Goal: Answer question/provide support: Share knowledge or assist other users

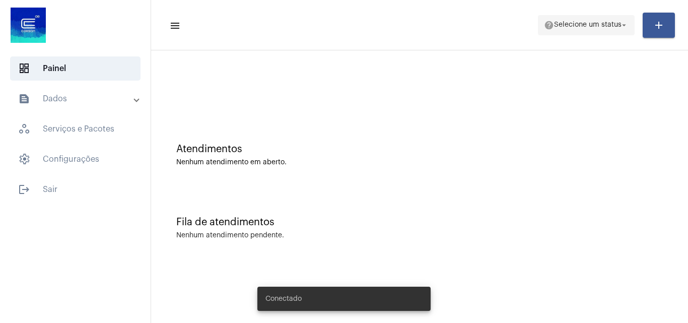
click at [604, 17] on span "help Selecione um status arrow_drop_down" at bounding box center [586, 25] width 85 height 18
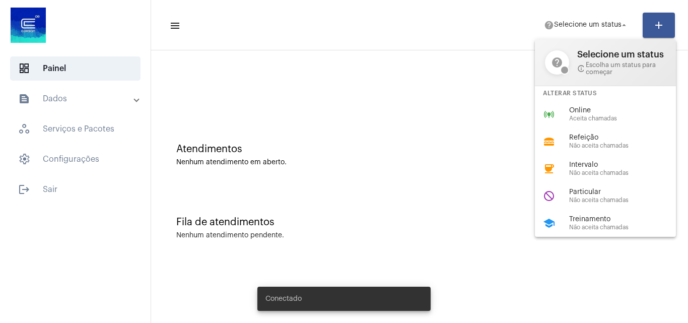
drag, startPoint x: 580, startPoint y: 104, endPoint x: 576, endPoint y: 108, distance: 5.7
click at [580, 106] on div "online_prediction Online Aceita chamadas" at bounding box center [613, 114] width 157 height 27
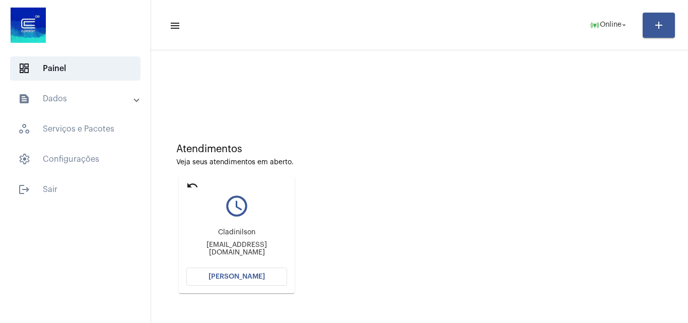
click at [250, 275] on span "[PERSON_NAME]" at bounding box center [236, 276] width 56 height 7
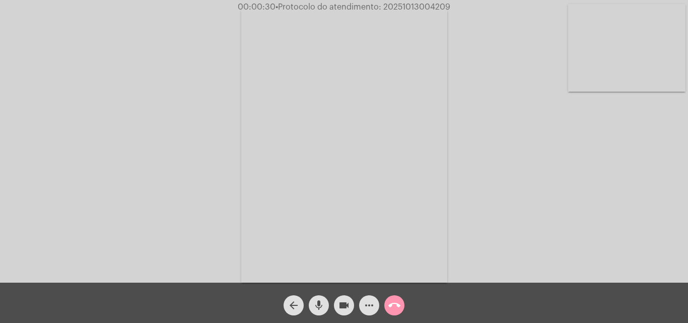
click at [627, 58] on video at bounding box center [626, 48] width 117 height 88
click at [233, 135] on div "Acessando Câmera e Microfone..." at bounding box center [344, 143] width 686 height 282
click at [177, 148] on video at bounding box center [126, 144] width 117 height 156
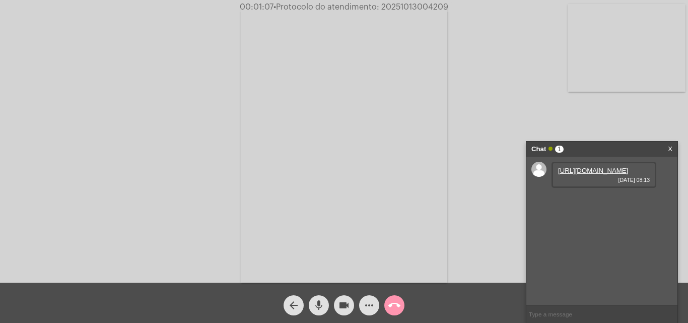
click at [592, 166] on div "[URL][DOMAIN_NAME] [DATE] 08:13" at bounding box center [603, 175] width 105 height 26
click at [592, 173] on link "[URL][DOMAIN_NAME]" at bounding box center [593, 171] width 70 height 8
click at [594, 203] on link "[URL][DOMAIN_NAME]" at bounding box center [593, 199] width 70 height 8
click at [427, 3] on span "00:05:32 • Protocolo do atendimento: 20251013004209" at bounding box center [344, 7] width 218 height 10
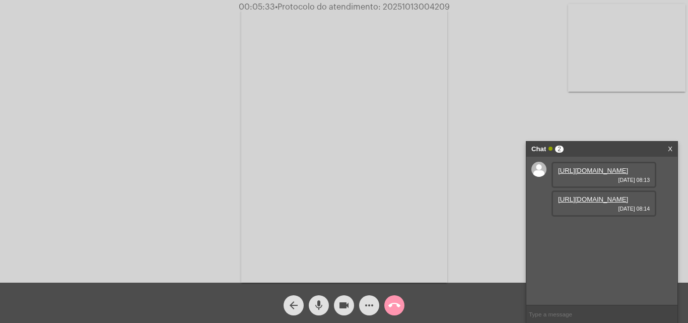
copy span "20251013004209"
click at [569, 314] on input "text" at bounding box center [601, 314] width 151 height 18
paste input "20251013004209"
type input "20251013004209"
click at [426, 6] on span "• Protocolo do atendimento: 20251013004209" at bounding box center [362, 7] width 175 height 8
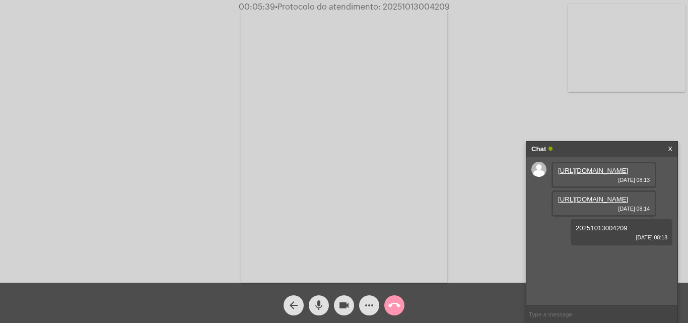
click at [426, 6] on span "• Protocolo do atendimento: 20251013004209" at bounding box center [362, 7] width 175 height 8
copy span "20251013004209"
click at [100, 31] on div "Acessando Câmera e Microfone..." at bounding box center [344, 144] width 686 height 282
click at [396, 301] on mat-icon "call_end" at bounding box center [394, 305] width 12 height 12
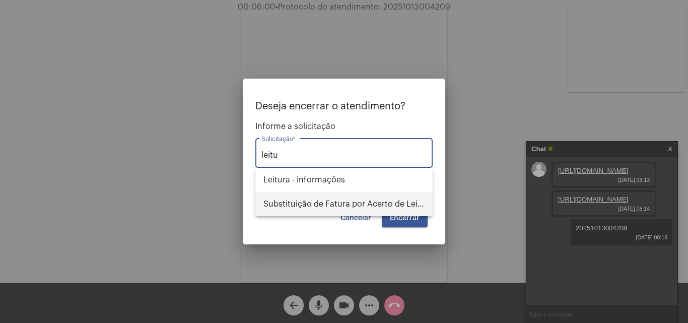
click at [343, 209] on span "Substituição de Fatura por Acerto de Leitura" at bounding box center [343, 204] width 161 height 24
type input "Substituição de Fatura por Acerto de Leitura"
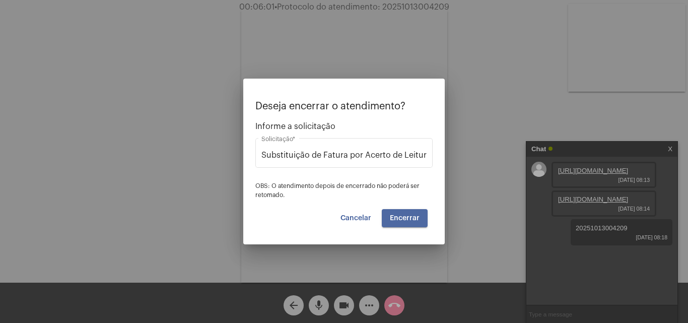
click at [417, 220] on span "Encerrar" at bounding box center [405, 217] width 30 height 7
click at [417, 218] on span "Encerrar" at bounding box center [405, 217] width 30 height 7
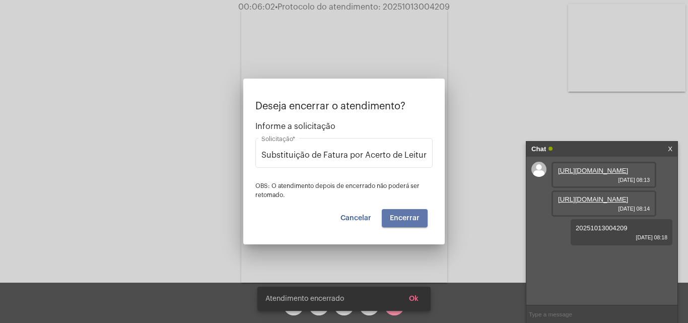
click at [417, 218] on span "Encerrar" at bounding box center [405, 217] width 30 height 7
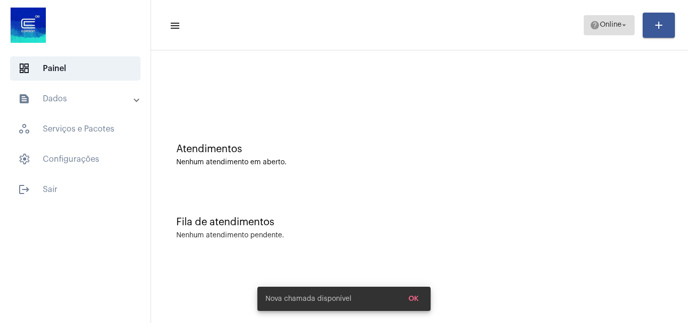
drag, startPoint x: 600, startPoint y: 22, endPoint x: 601, endPoint y: 29, distance: 7.7
click at [601, 29] on span "help Online arrow_drop_down" at bounding box center [608, 25] width 39 height 18
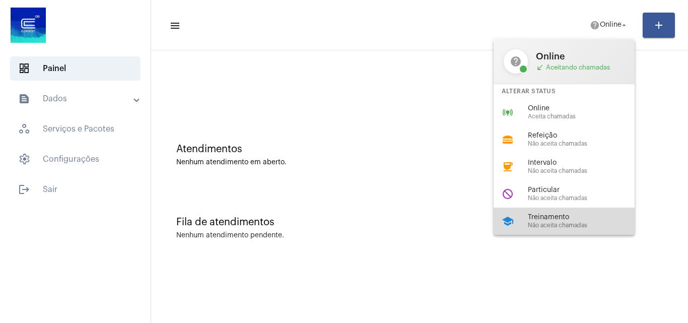
click at [552, 218] on span "Treinamento" at bounding box center [585, 217] width 115 height 8
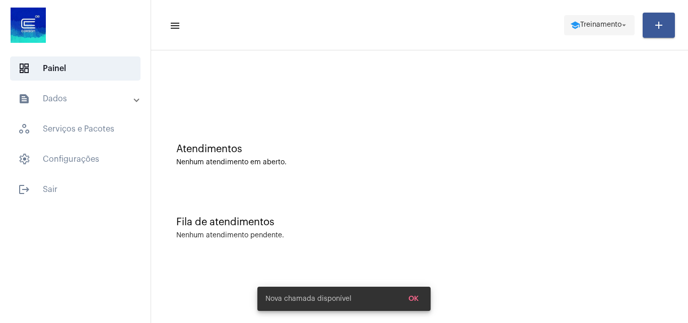
click at [592, 29] on span "school Treinamento arrow_drop_down" at bounding box center [599, 25] width 58 height 18
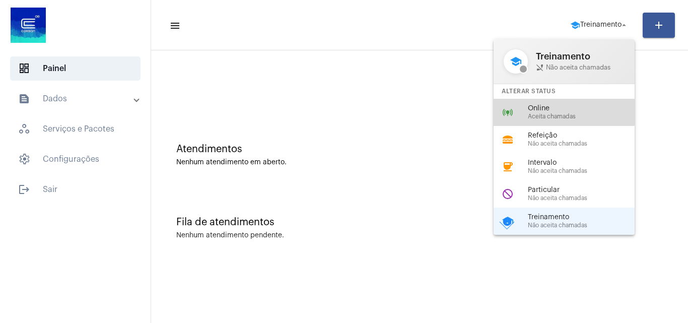
click at [550, 106] on span "Online" at bounding box center [585, 109] width 115 height 8
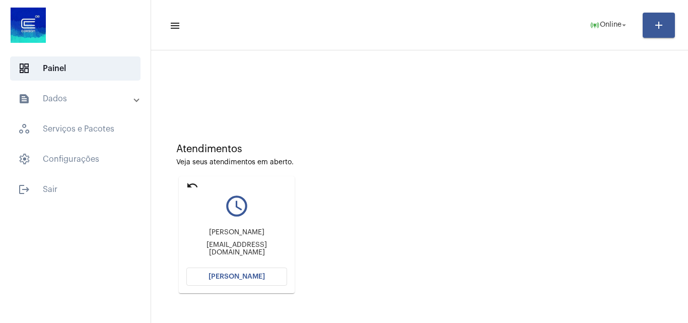
click at [248, 272] on button "[PERSON_NAME]" at bounding box center [236, 276] width 101 height 18
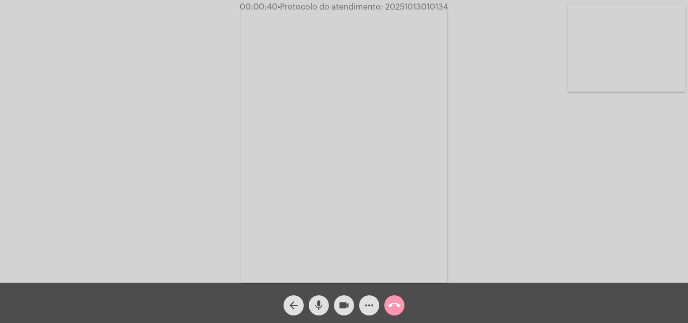
click at [614, 57] on video at bounding box center [626, 48] width 117 height 88
click at [149, 118] on video at bounding box center [126, 144] width 117 height 156
click at [399, 303] on mat-icon "call_end" at bounding box center [394, 305] width 12 height 12
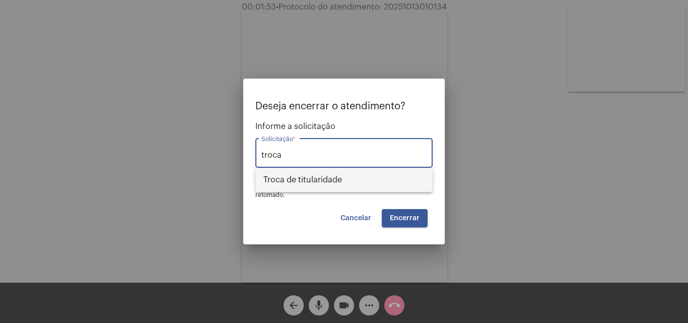
click at [356, 178] on span "Troca de titularidade" at bounding box center [343, 180] width 161 height 24
type input "Troca de titularidade"
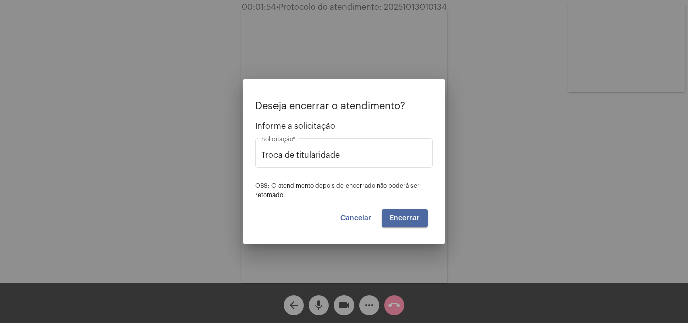
click at [410, 222] on button "Encerrar" at bounding box center [405, 218] width 46 height 18
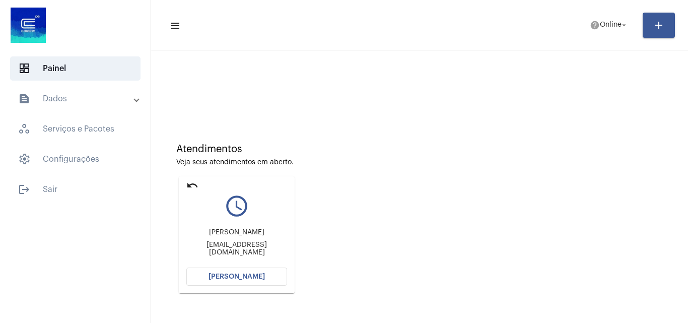
click at [256, 282] on button "[PERSON_NAME]" at bounding box center [236, 276] width 101 height 18
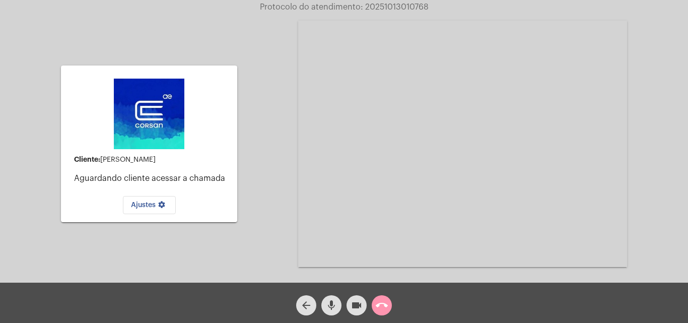
click at [349, 303] on button "videocam" at bounding box center [356, 305] width 20 height 20
click at [354, 304] on mat-icon "videocam_off" at bounding box center [356, 305] width 12 height 12
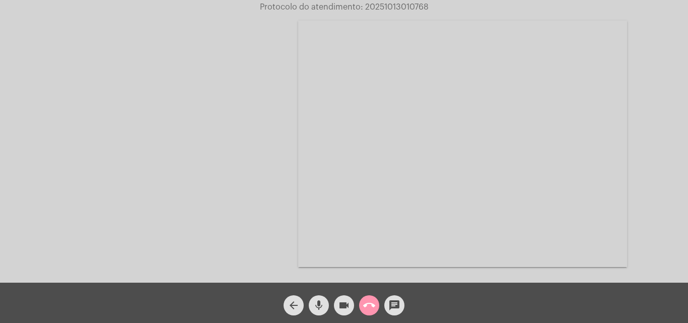
click at [370, 307] on mat-icon "call_end" at bounding box center [369, 305] width 12 height 12
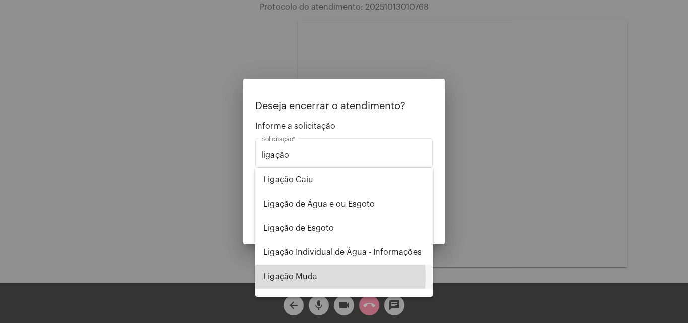
click at [302, 277] on span "Ligação Muda" at bounding box center [343, 276] width 161 height 24
type input "Ligação Muda"
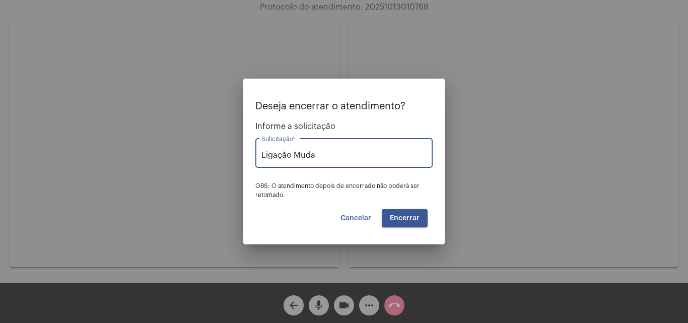
click at [347, 214] on span "Cancelar" at bounding box center [355, 217] width 31 height 7
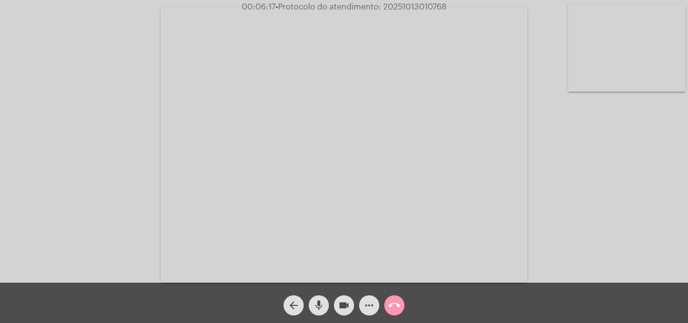
click at [364, 298] on span "more_horiz" at bounding box center [369, 305] width 12 height 20
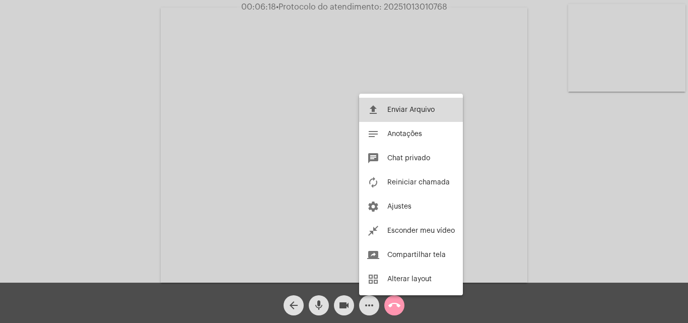
click at [425, 99] on button "file_upload Enviar Arquivo" at bounding box center [411, 110] width 104 height 24
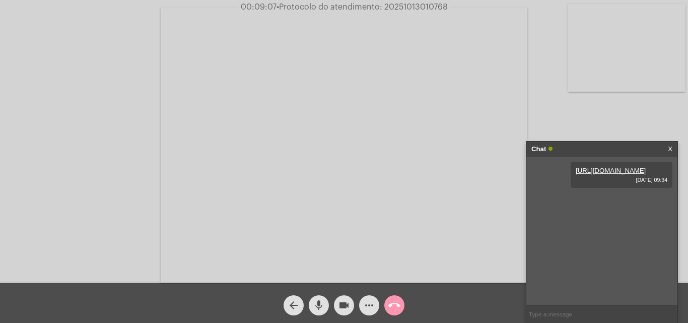
click at [431, 4] on span "• Protocolo do atendimento: 20251013010768" at bounding box center [361, 7] width 171 height 8
click at [431, 6] on span "• Protocolo do atendimento: 20251013010768" at bounding box center [361, 7] width 171 height 8
copy span "20251013010768"
click at [184, 203] on video at bounding box center [344, 145] width 366 height 275
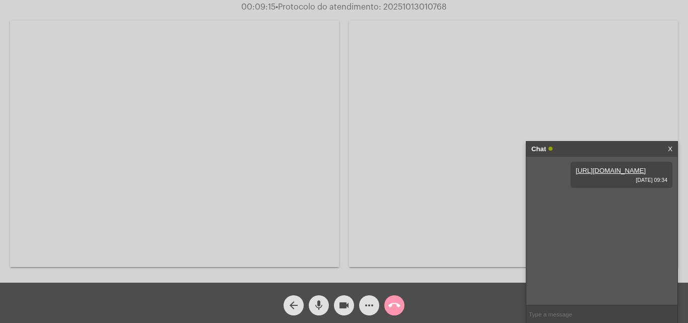
click at [187, 195] on video at bounding box center [174, 144] width 329 height 246
click at [546, 312] on input "text" at bounding box center [601, 314] width 151 height 18
paste input "20251013010768"
type input "20251013010768"
click at [395, 311] on mat-icon "call_end" at bounding box center [394, 305] width 12 height 12
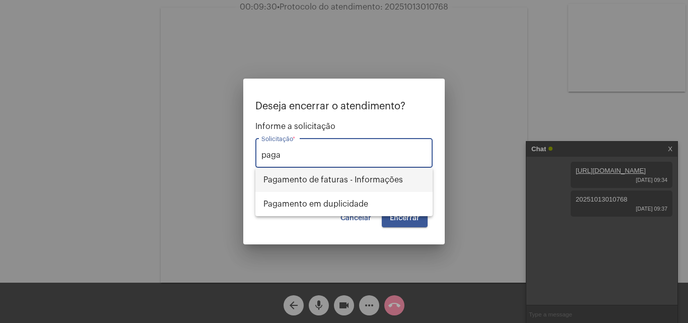
click at [393, 174] on span "Pagamento de faturas - Informações" at bounding box center [343, 180] width 161 height 24
type input "Pagamento de faturas - Informações"
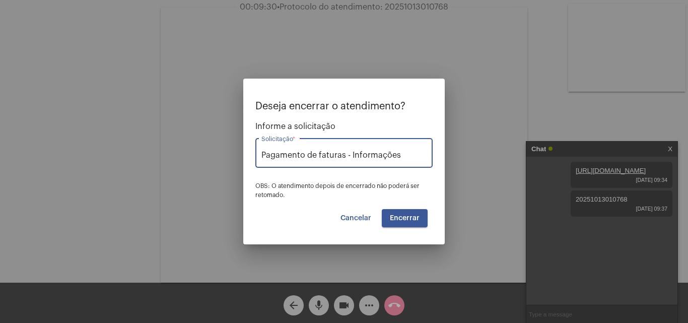
click at [411, 214] on span "Encerrar" at bounding box center [405, 217] width 30 height 7
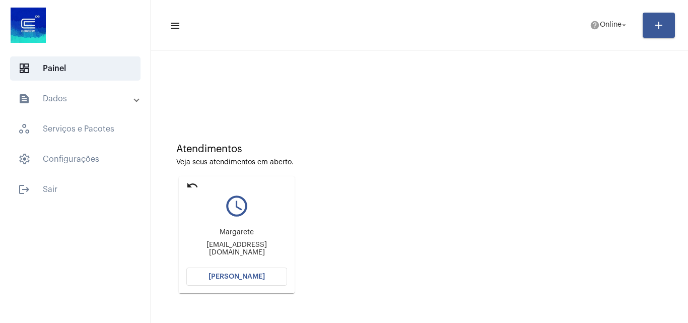
click at [257, 264] on div "Margarete [EMAIL_ADDRESS][DOMAIN_NAME]" at bounding box center [236, 241] width 101 height 45
click at [248, 270] on button "[PERSON_NAME]" at bounding box center [236, 276] width 101 height 18
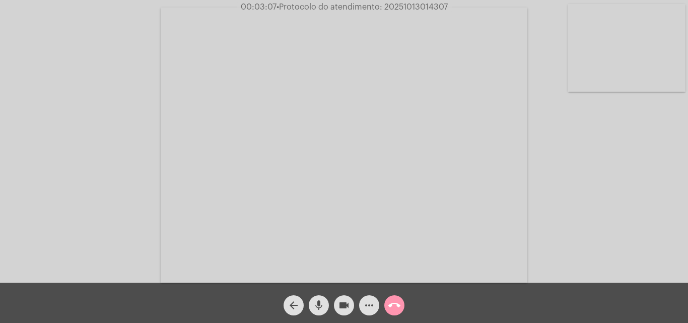
click at [426, 7] on span "• Protocolo do atendimento: 20251013014307" at bounding box center [361, 7] width 171 height 8
copy span "20251013014307"
click at [359, 163] on video at bounding box center [344, 145] width 366 height 275
click at [227, 126] on video at bounding box center [174, 144] width 329 height 246
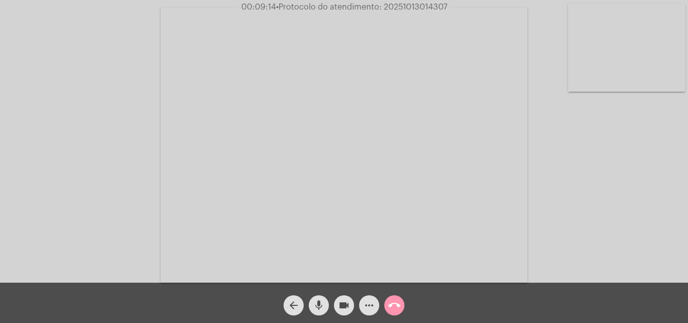
click at [619, 69] on video at bounding box center [626, 48] width 117 height 88
click at [138, 132] on video at bounding box center [126, 144] width 117 height 88
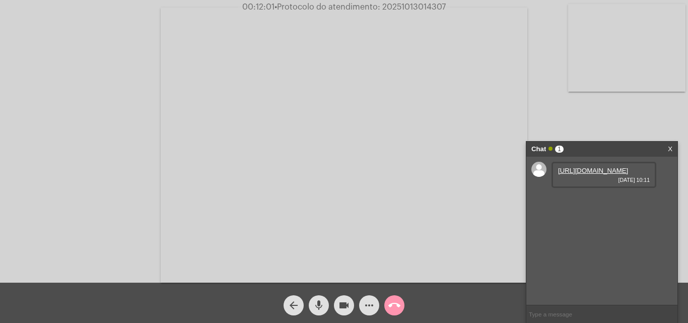
click at [588, 174] on link "[URL][DOMAIN_NAME]" at bounding box center [593, 171] width 70 height 8
copy span "20251013014307"
click at [364, 173] on video at bounding box center [344, 145] width 366 height 275
click at [156, 123] on video at bounding box center [174, 144] width 329 height 246
click at [400, 305] on mat-icon "call_end" at bounding box center [394, 305] width 12 height 12
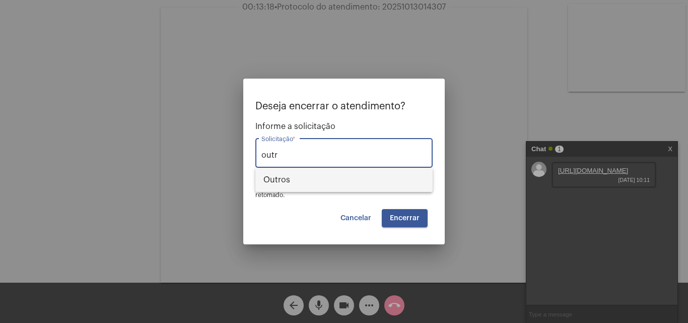
click at [315, 180] on span "Outros" at bounding box center [343, 180] width 161 height 24
type input "Outros"
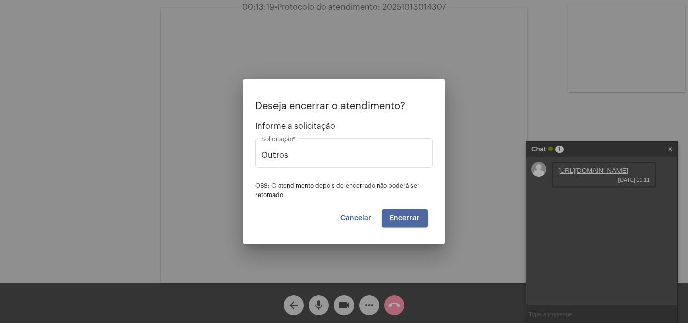
click at [419, 217] on button "Encerrar" at bounding box center [405, 218] width 46 height 18
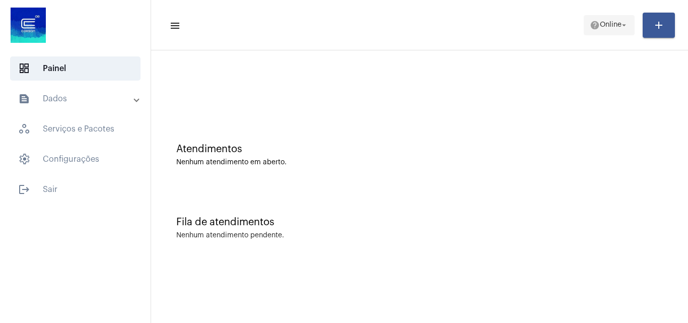
click at [611, 21] on span "help Online arrow_drop_down" at bounding box center [608, 25] width 39 height 18
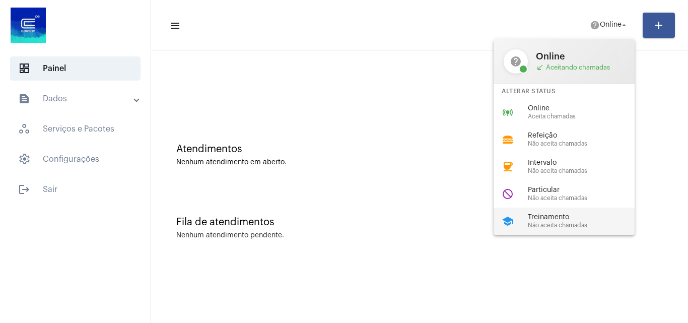
click at [546, 219] on span "Treinamento" at bounding box center [585, 217] width 115 height 8
